Goal: Find specific page/section: Find specific page/section

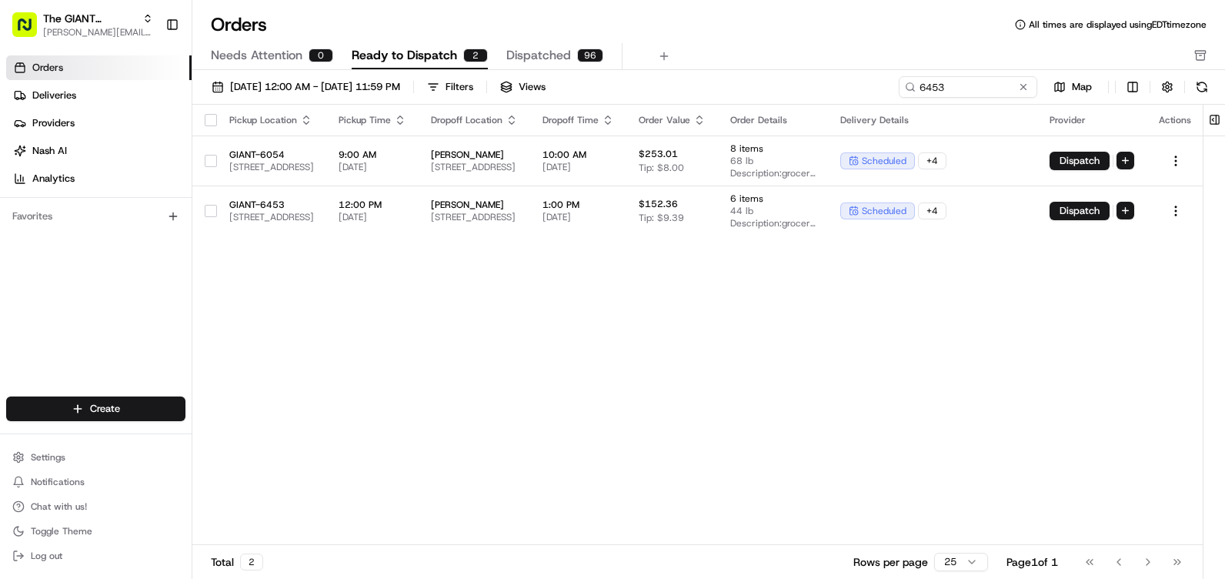
drag, startPoint x: 918, startPoint y: 90, endPoint x: 849, endPoint y: 91, distance: 69.3
click at [849, 91] on div "[DATE] 12:00 AM - [DATE] 11:59 PM Filters Views 6453 Map" at bounding box center [708, 90] width 1033 height 28
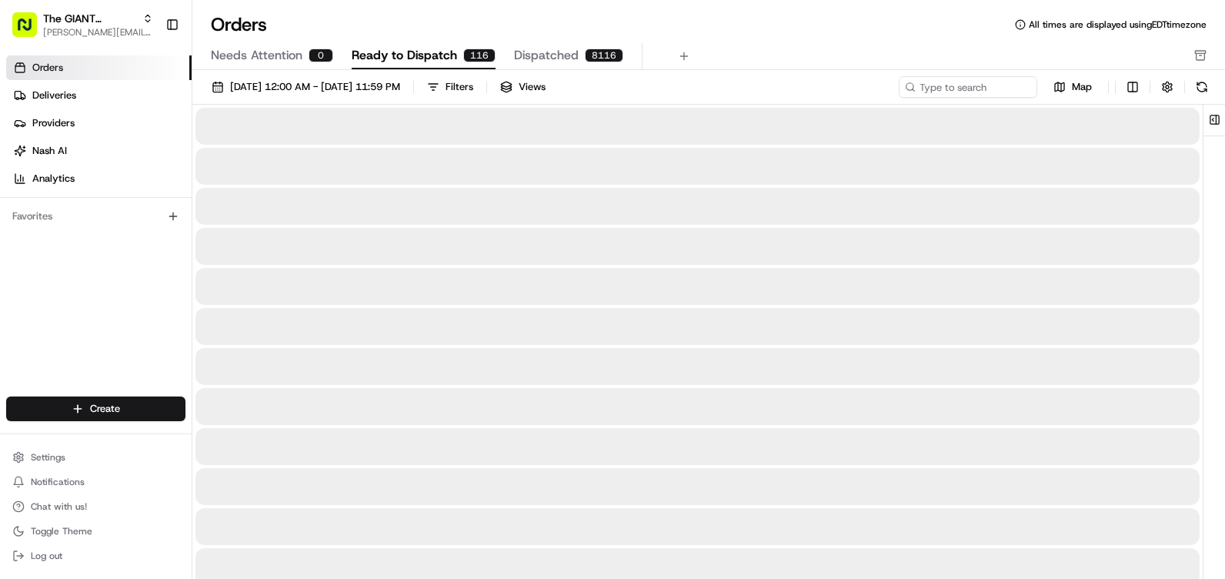
click at [930, 79] on input at bounding box center [968, 87] width 138 height 22
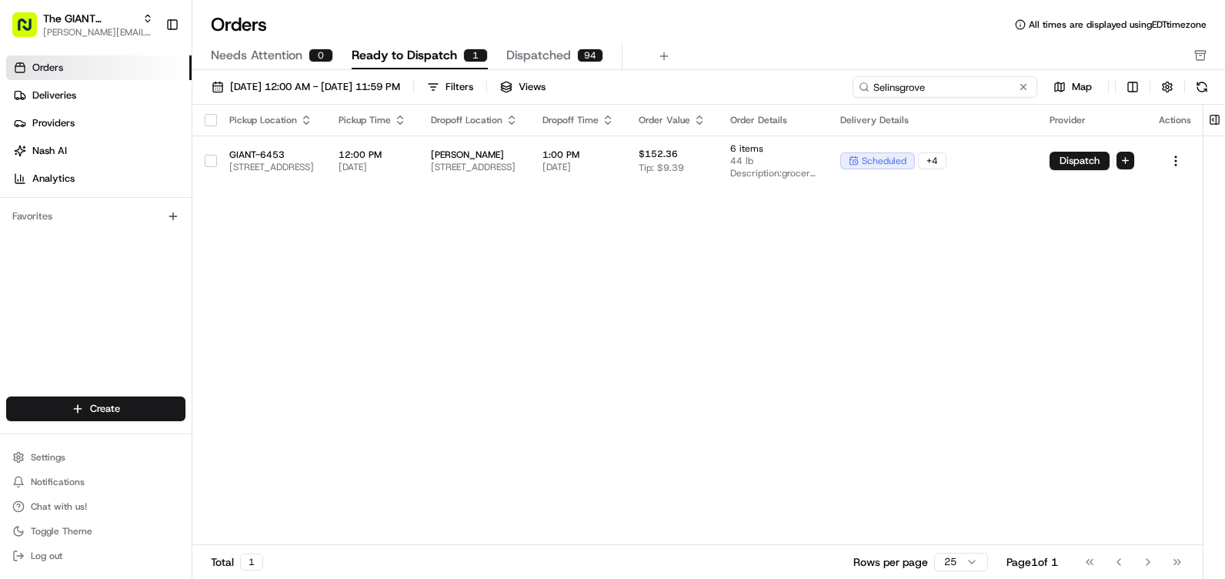
type input "Selinsgrove"
